Goal: Find specific page/section: Find specific page/section

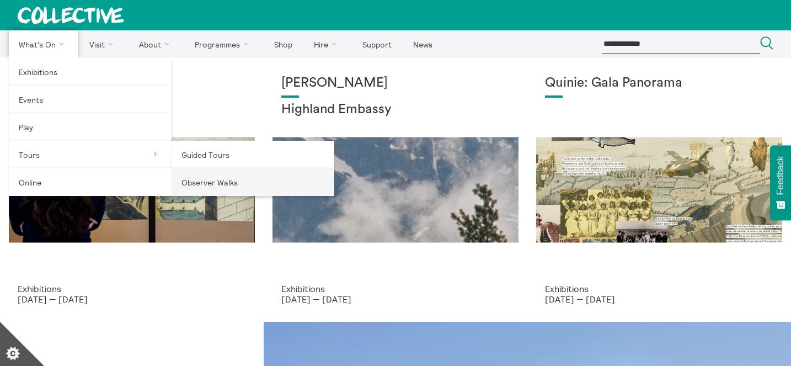
click at [199, 172] on link "Observer Walks" at bounding box center [253, 182] width 163 height 28
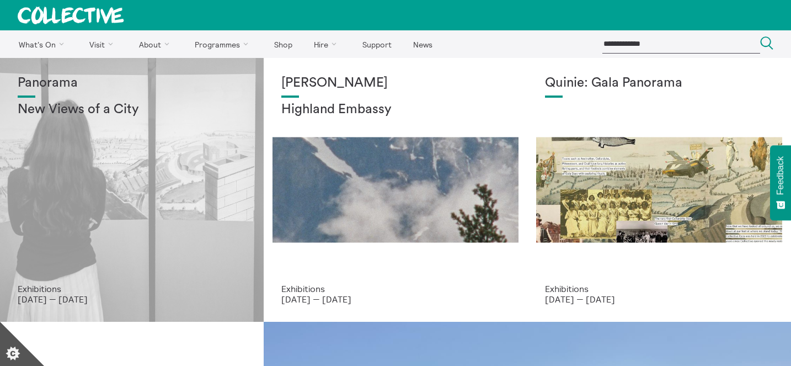
scroll to position [957, 0]
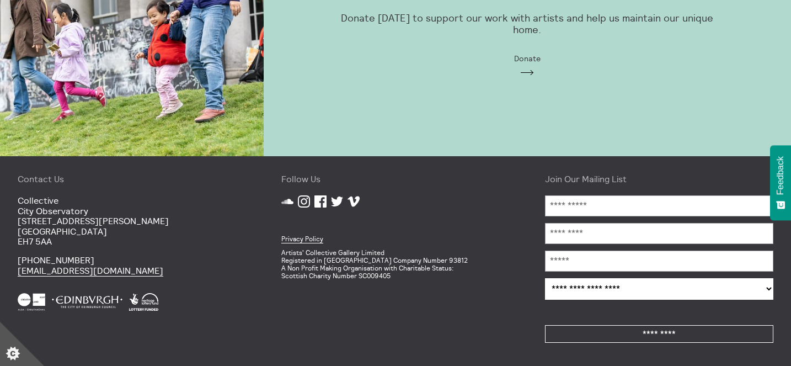
click at [648, 286] on select "**********" at bounding box center [659, 289] width 228 height 22
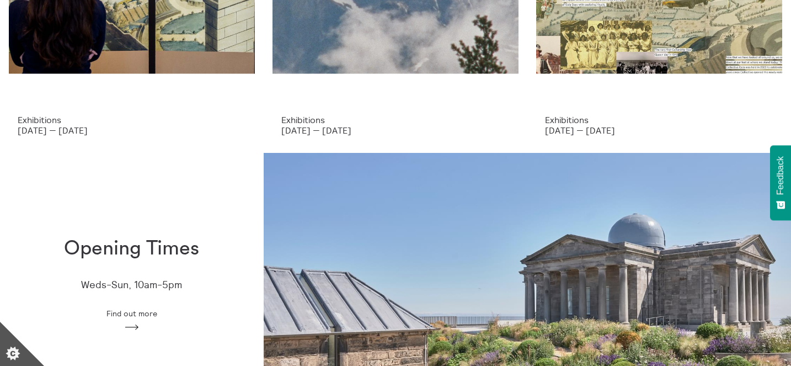
scroll to position [0, 0]
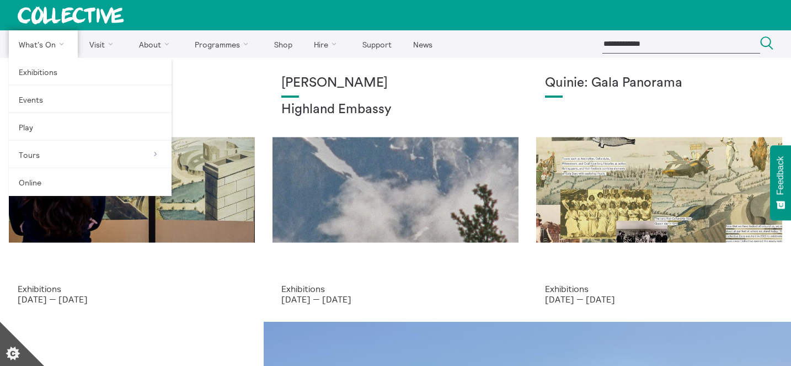
click at [52, 47] on link "What's On" at bounding box center [43, 44] width 69 height 28
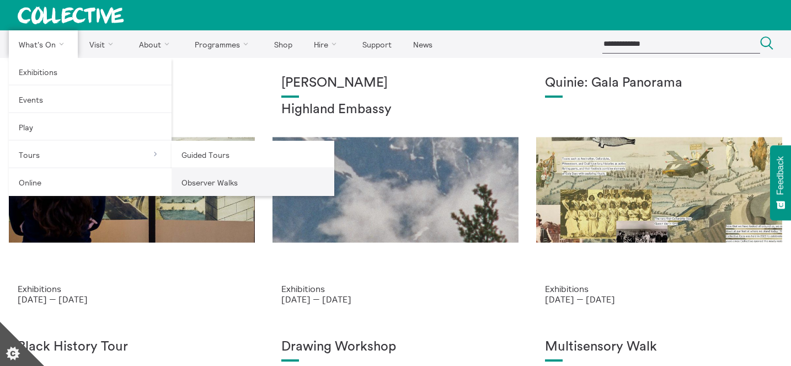
click at [200, 181] on link "Observer Walks" at bounding box center [253, 182] width 163 height 28
